Goal: Navigation & Orientation: Find specific page/section

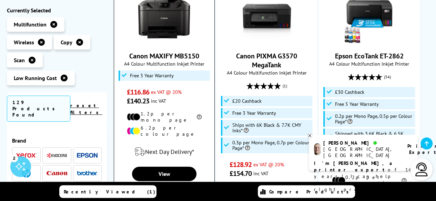
scroll to position [103, 0]
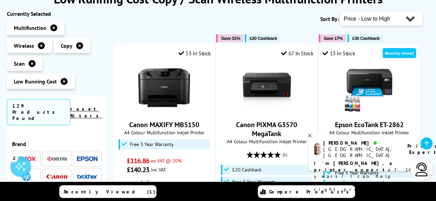
drag, startPoint x: 31, startPoint y: 62, endPoint x: 34, endPoint y: 71, distance: 9.4
click at [31, 62] on icon at bounding box center [32, 63] width 7 height 7
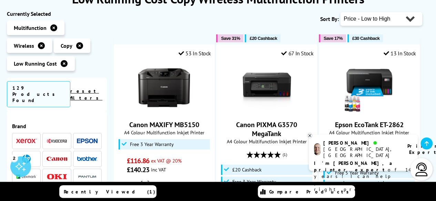
click at [81, 45] on icon at bounding box center [79, 45] width 7 height 7
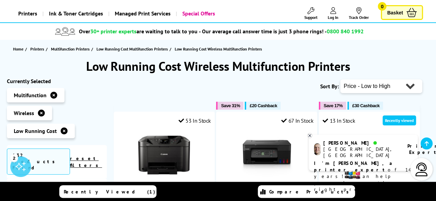
scroll to position [69, 0]
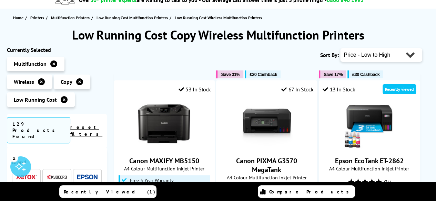
scroll to position [103, 0]
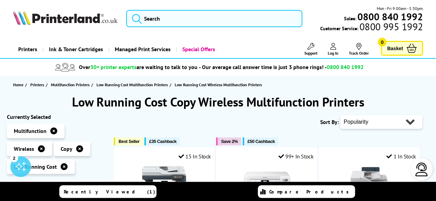
scroll to position [413, 0]
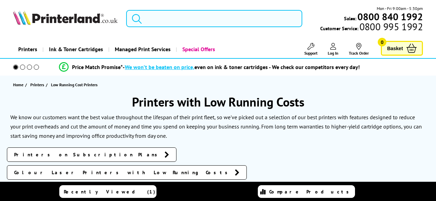
scroll to position [413, 0]
